Goal: Browse casually: Explore the website without a specific task or goal

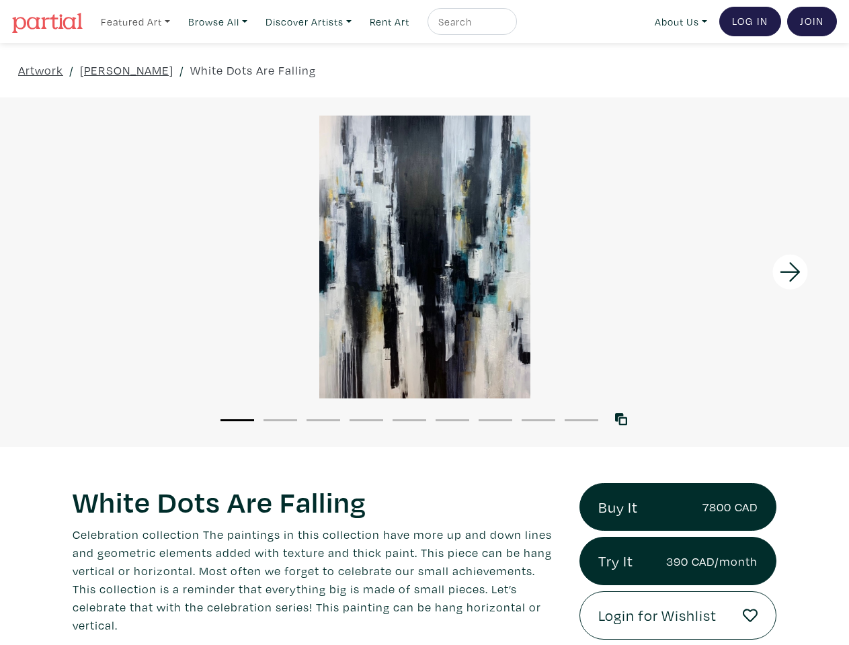
click at [136, 21] on link "Featured Art" at bounding box center [135, 22] width 81 height 28
click at [222, 21] on link "Browse All" at bounding box center [217, 22] width 71 height 28
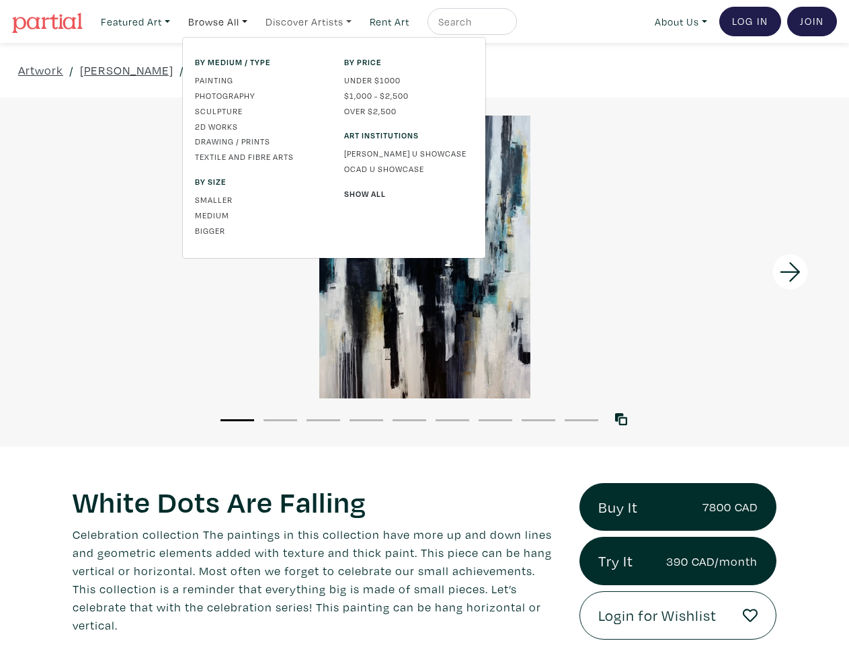
click at [315, 21] on link "Discover Artists" at bounding box center [308, 22] width 98 height 28
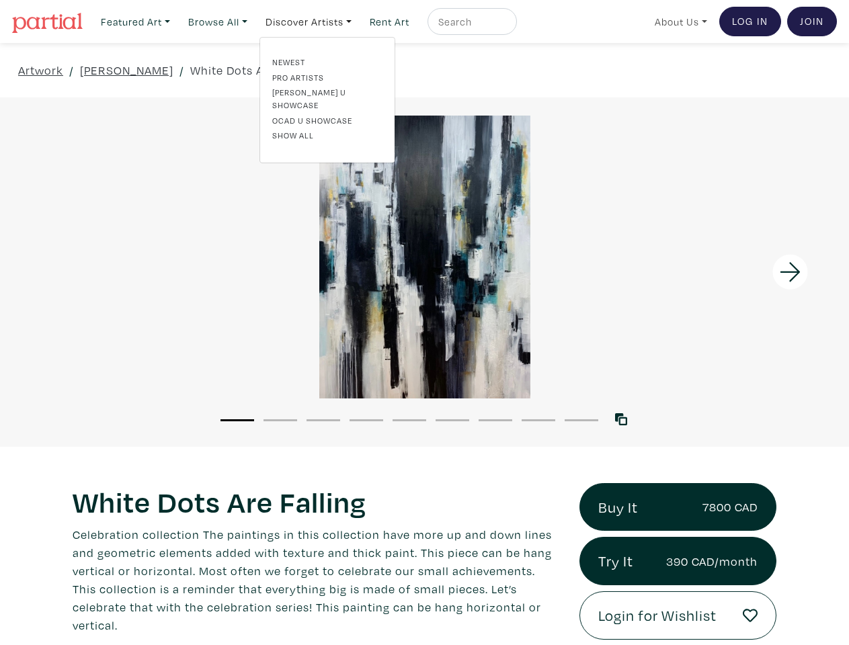
click at [678, 21] on link "About Us" at bounding box center [681, 22] width 65 height 28
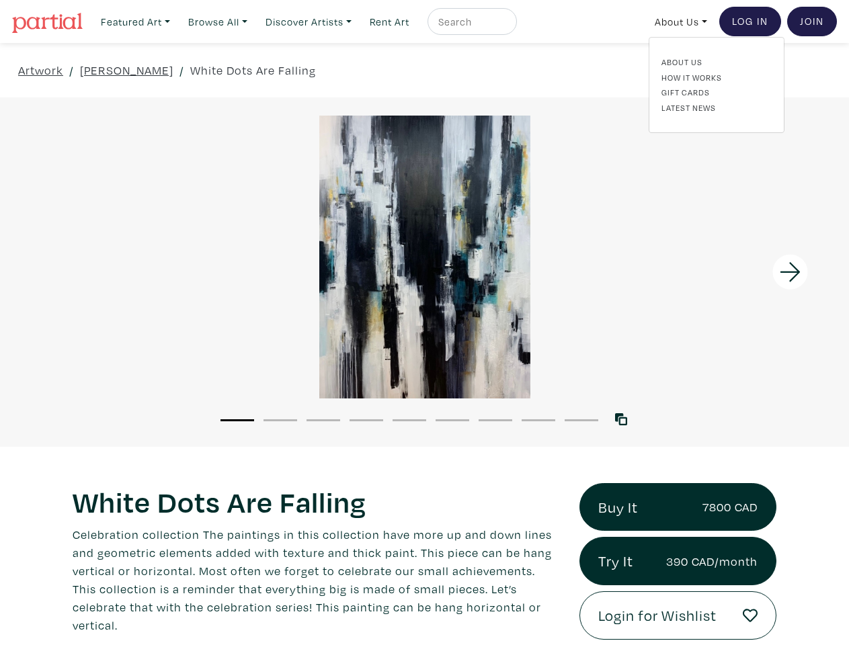
click at [743, 272] on div at bounding box center [743, 272] width 212 height 350
click at [237, 419] on button "1" at bounding box center [237, 420] width 34 height 2
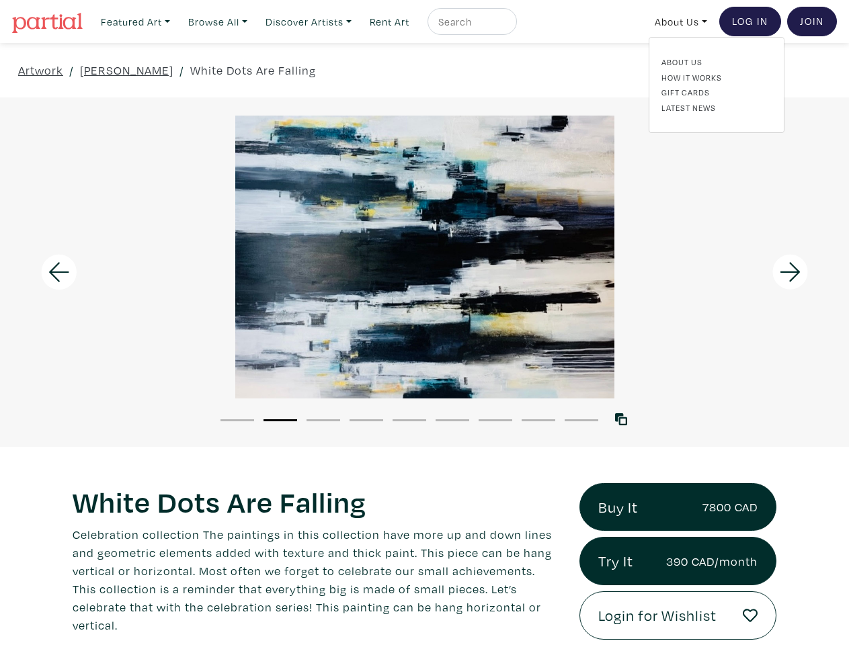
click at [280, 419] on button "2" at bounding box center [280, 420] width 34 height 2
click at [323, 419] on button "3" at bounding box center [324, 420] width 34 height 2
click at [366, 419] on button "4" at bounding box center [367, 420] width 34 height 2
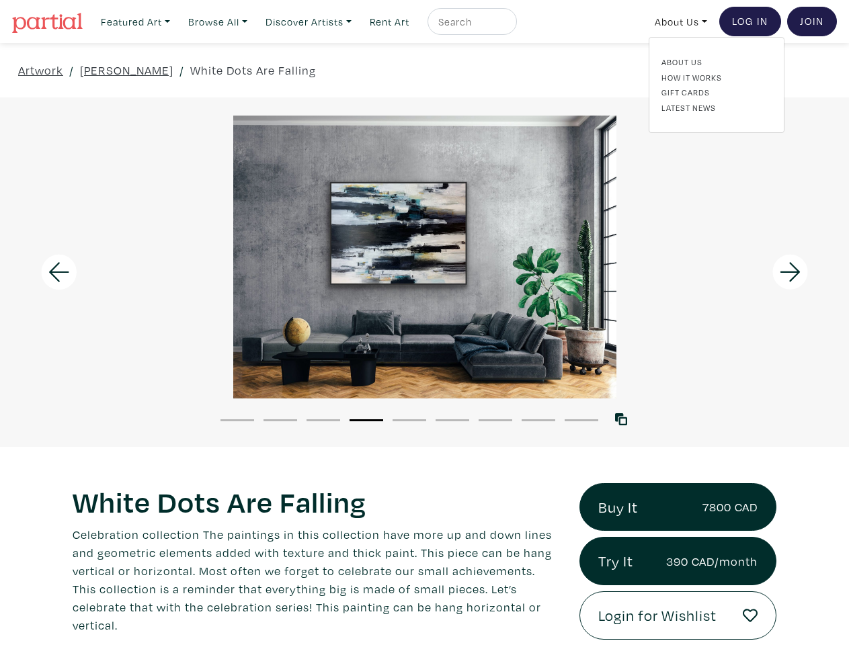
click at [409, 419] on button "5" at bounding box center [410, 420] width 34 height 2
